Goal: Browse casually

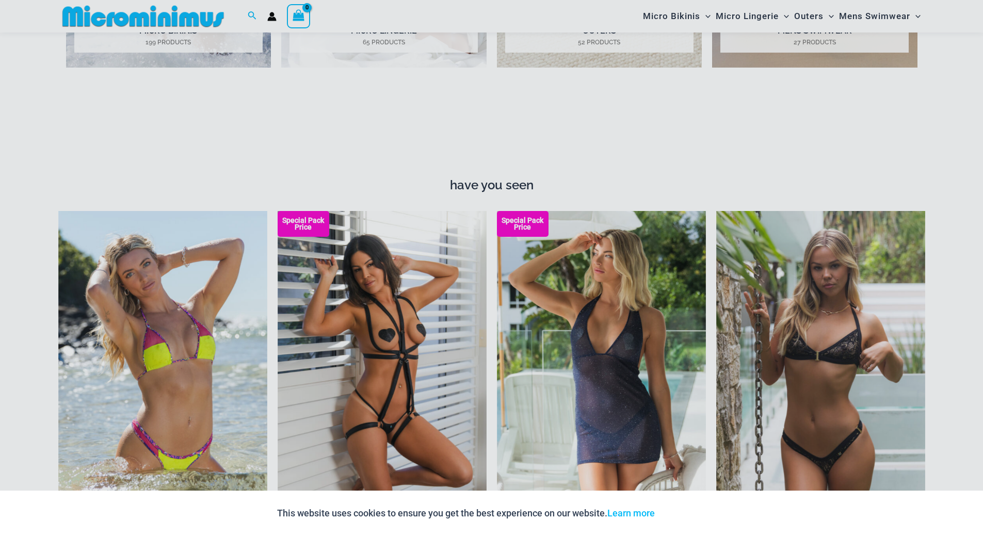
scroll to position [1487, 0]
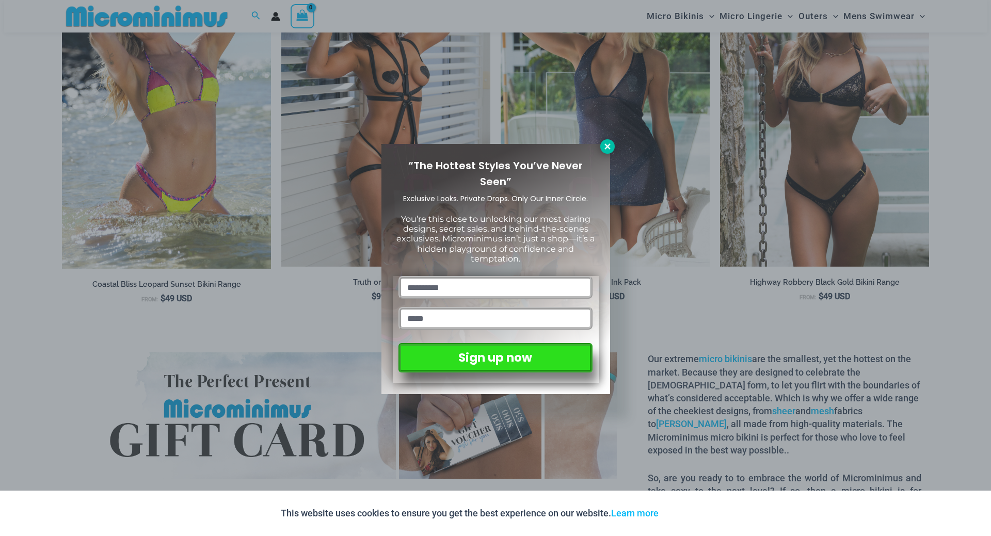
click at [602, 144] on button at bounding box center [607, 146] width 14 height 14
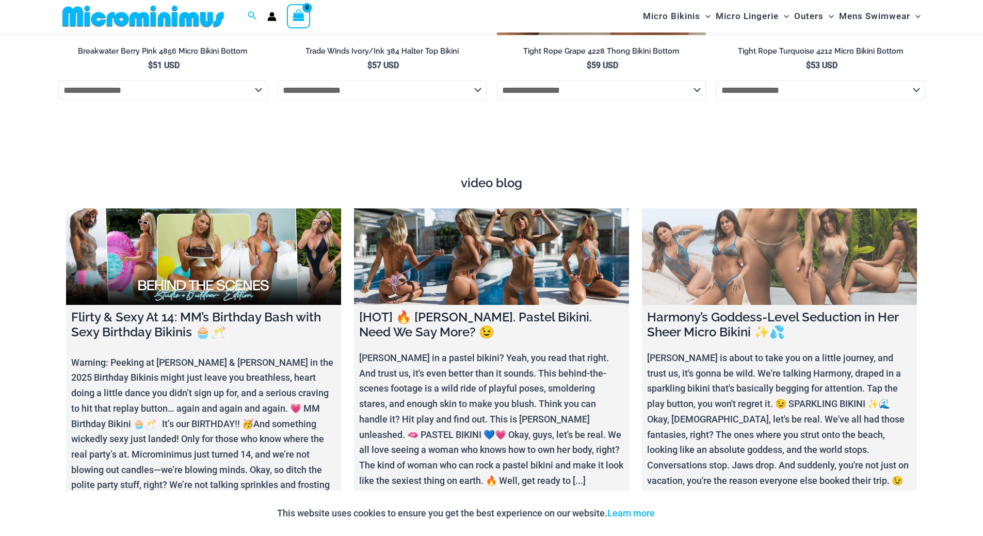
scroll to position [3861, 0]
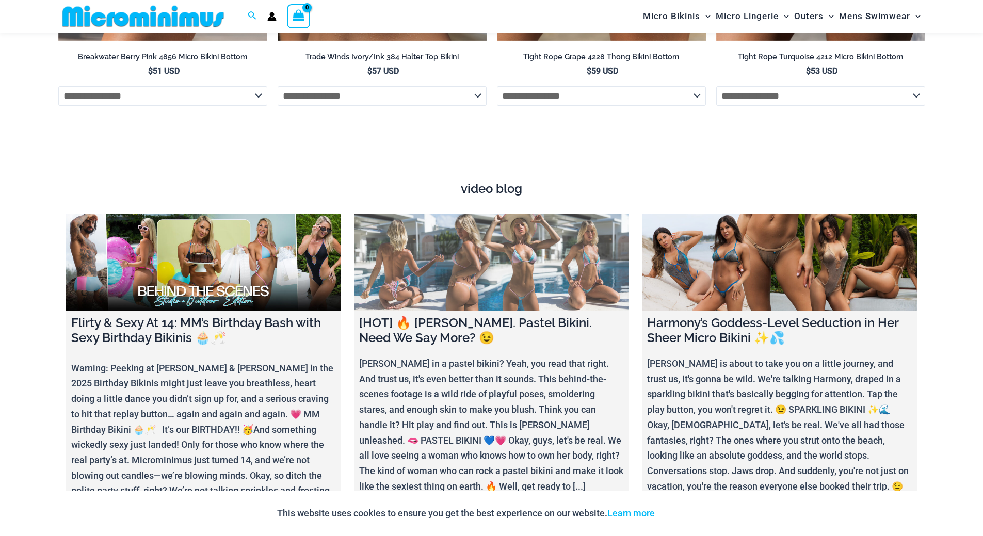
click at [533, 247] on link at bounding box center [491, 262] width 275 height 96
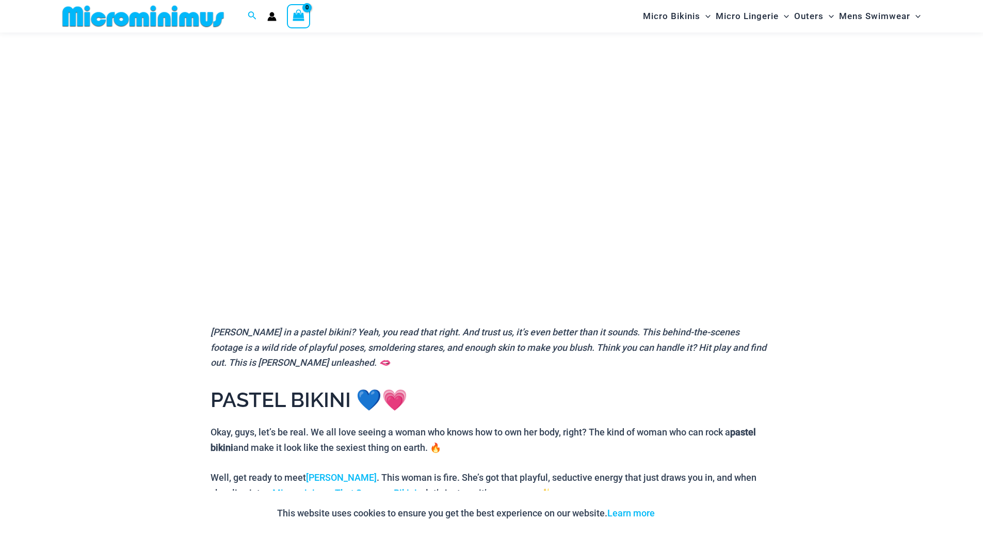
scroll to position [147, 0]
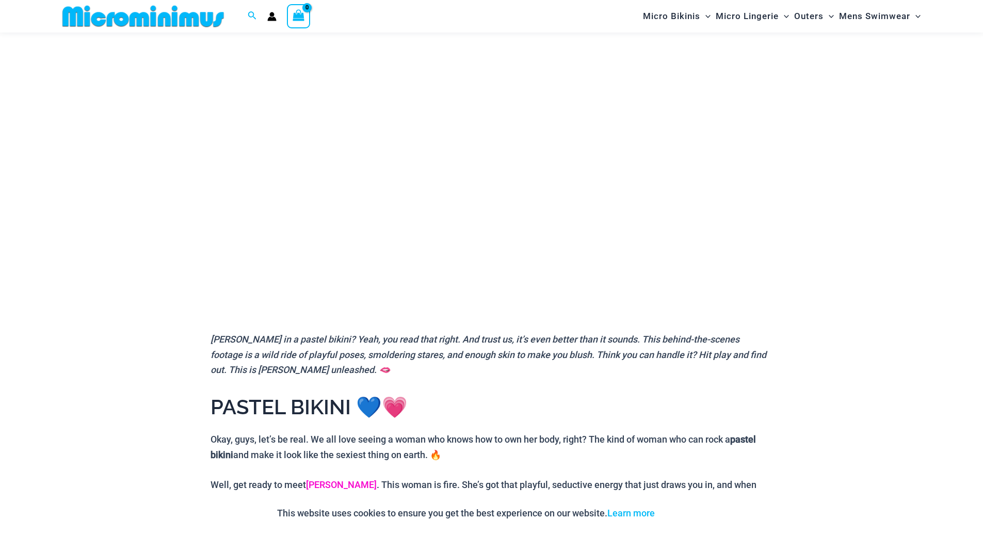
click at [319, 486] on link "[PERSON_NAME]" at bounding box center [341, 484] width 71 height 11
